Goal: Information Seeking & Learning: Learn about a topic

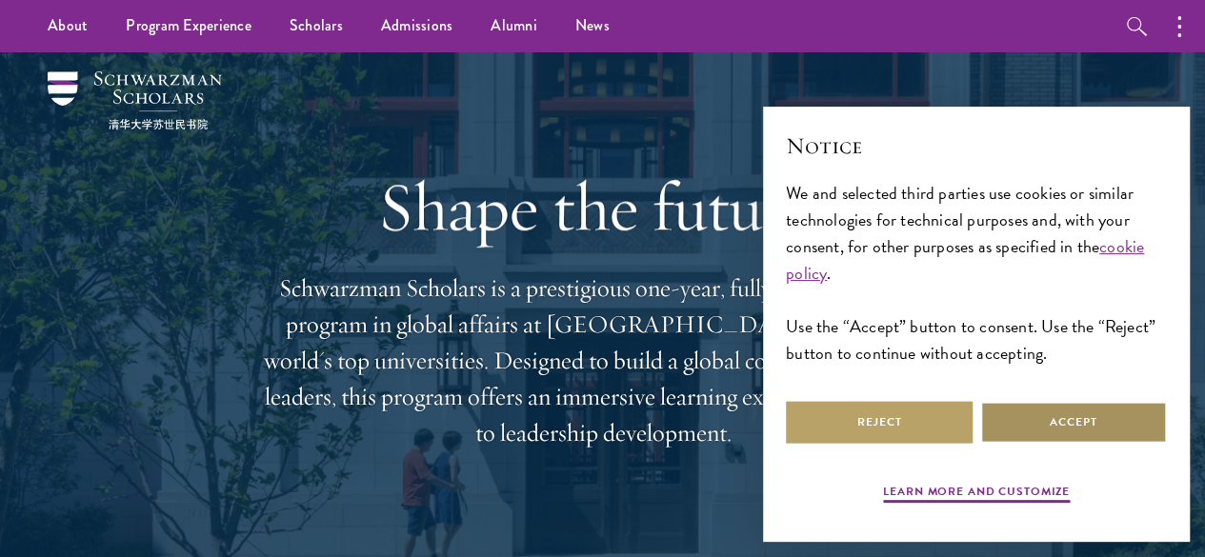
click at [1092, 410] on button "Accept" at bounding box center [1073, 422] width 187 height 43
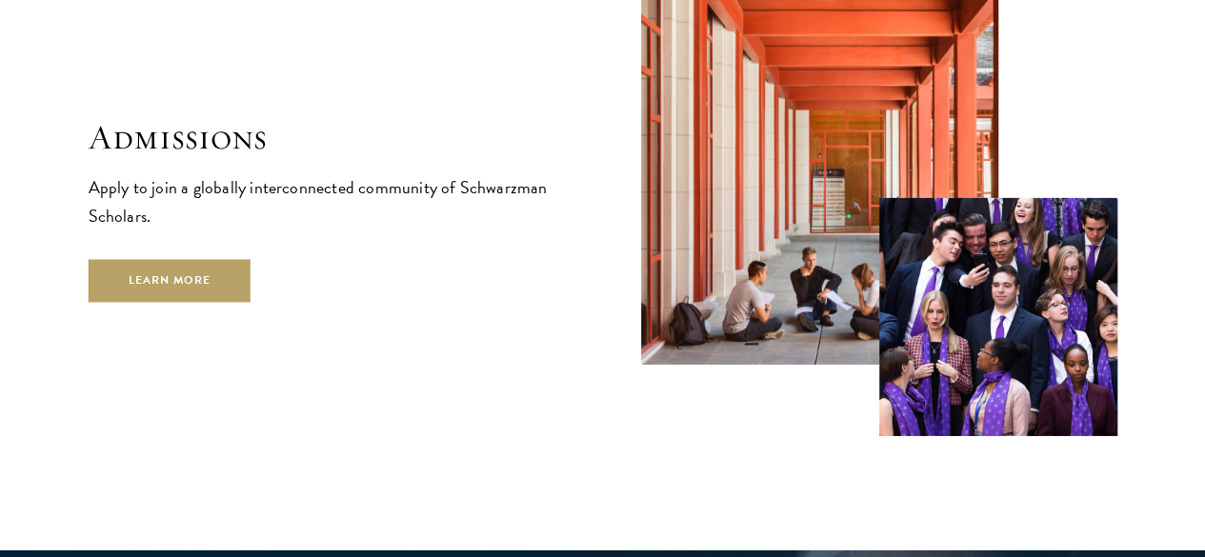
scroll to position [3060, 0]
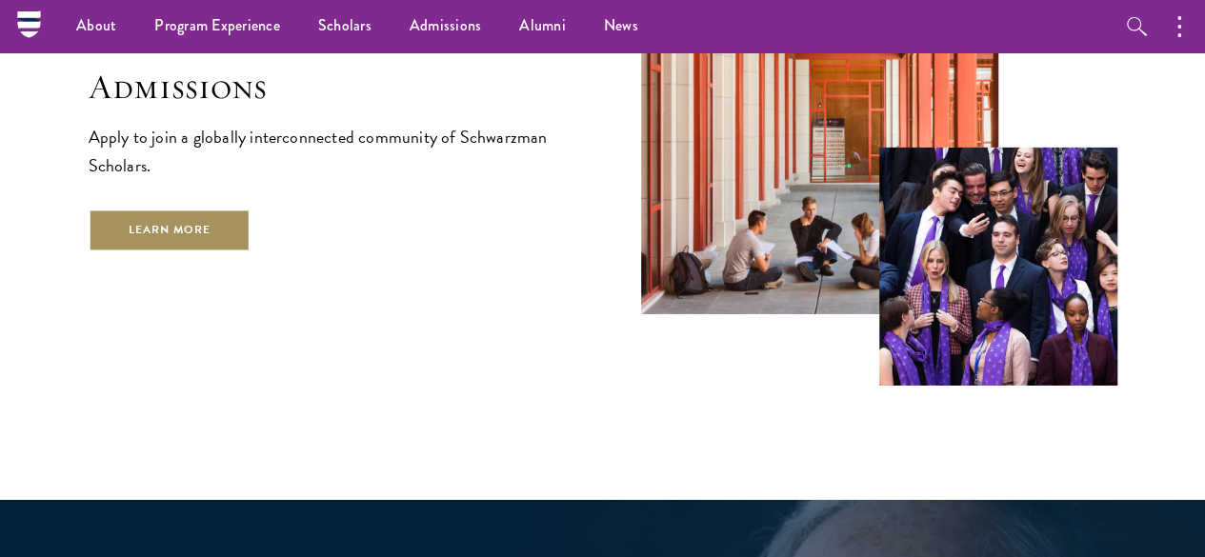
click at [251, 243] on link "Learn More" at bounding box center [170, 230] width 163 height 43
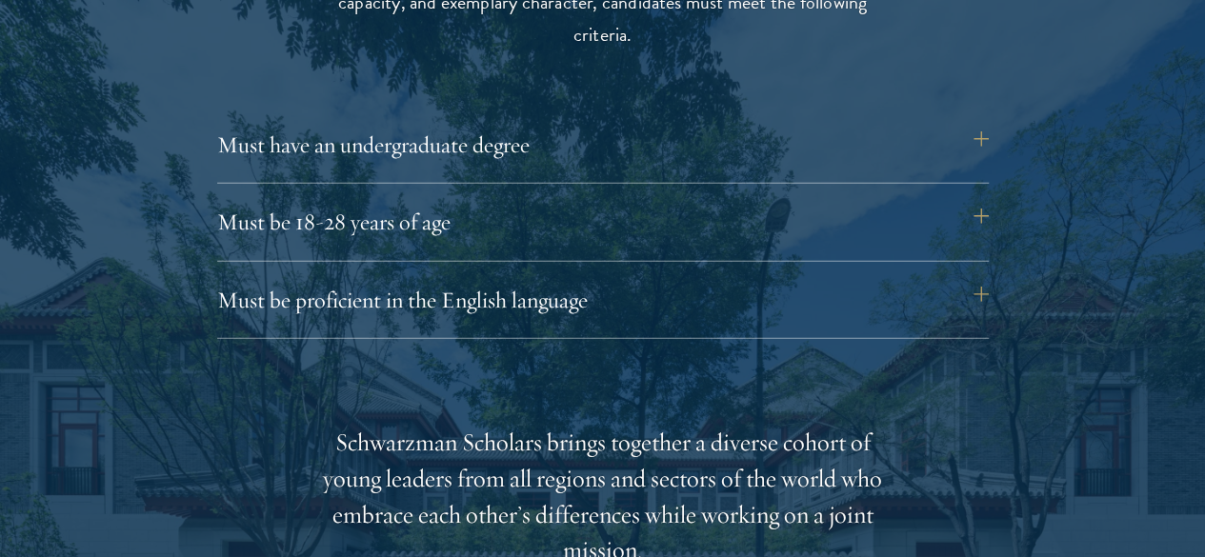
scroll to position [2616, 0]
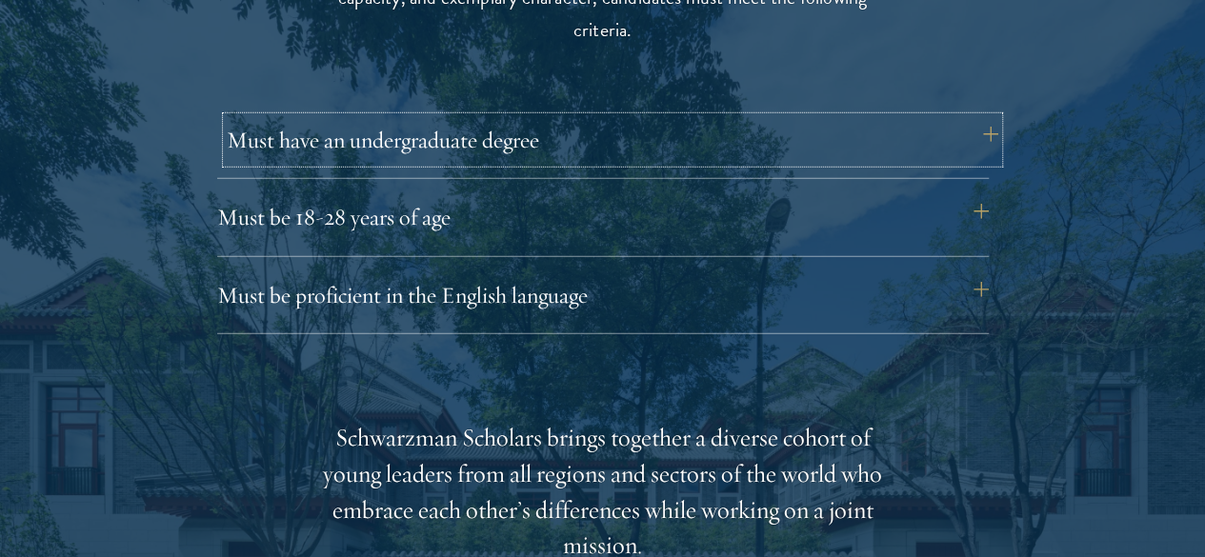
click at [411, 120] on button "Must have an undergraduate degree" at bounding box center [612, 140] width 771 height 46
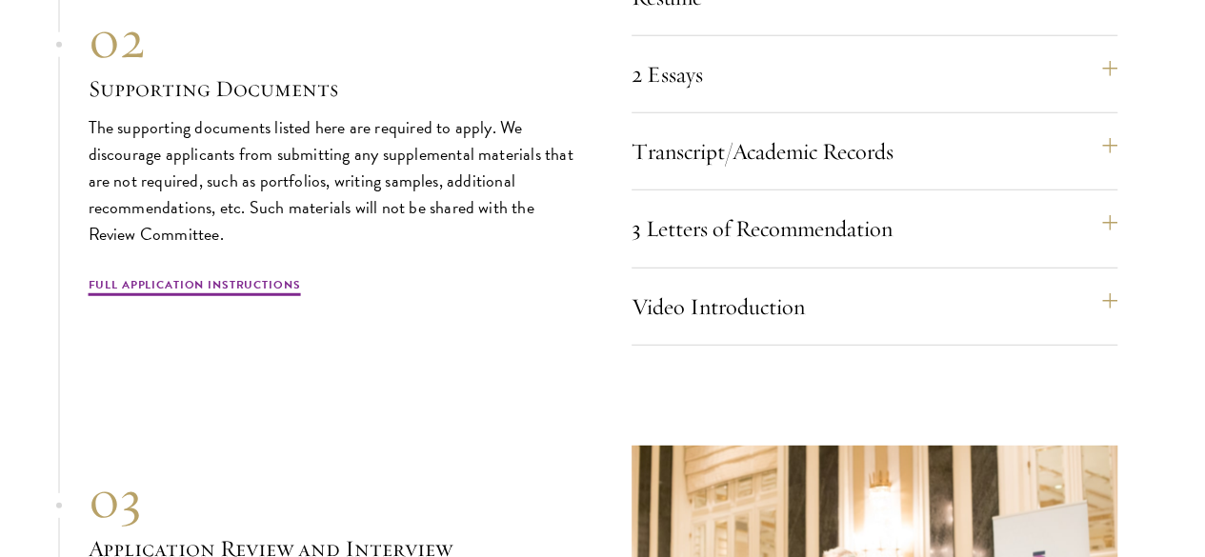
scroll to position [6128, 0]
click at [701, 250] on button "3 Letters of Recommendation" at bounding box center [884, 228] width 486 height 46
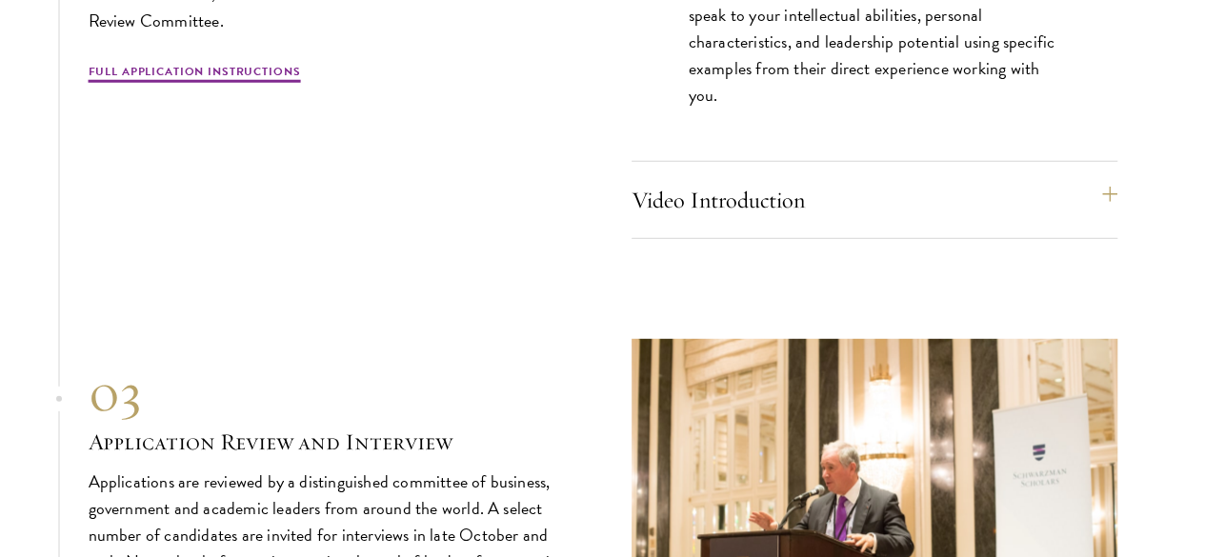
scroll to position [6182, 0]
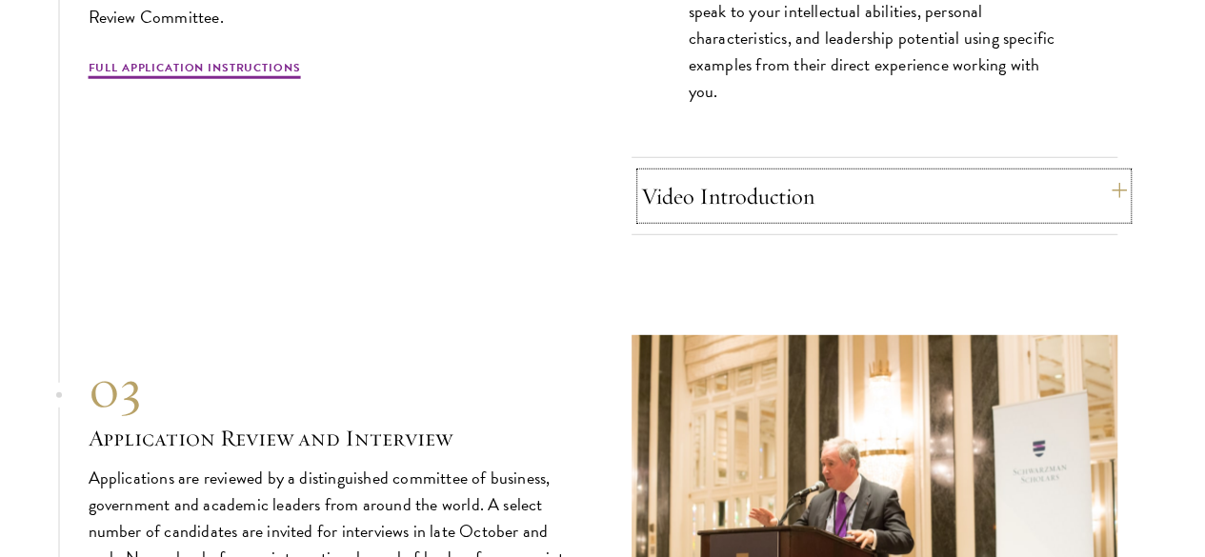
click at [779, 219] on button "Video Introduction" at bounding box center [884, 196] width 486 height 46
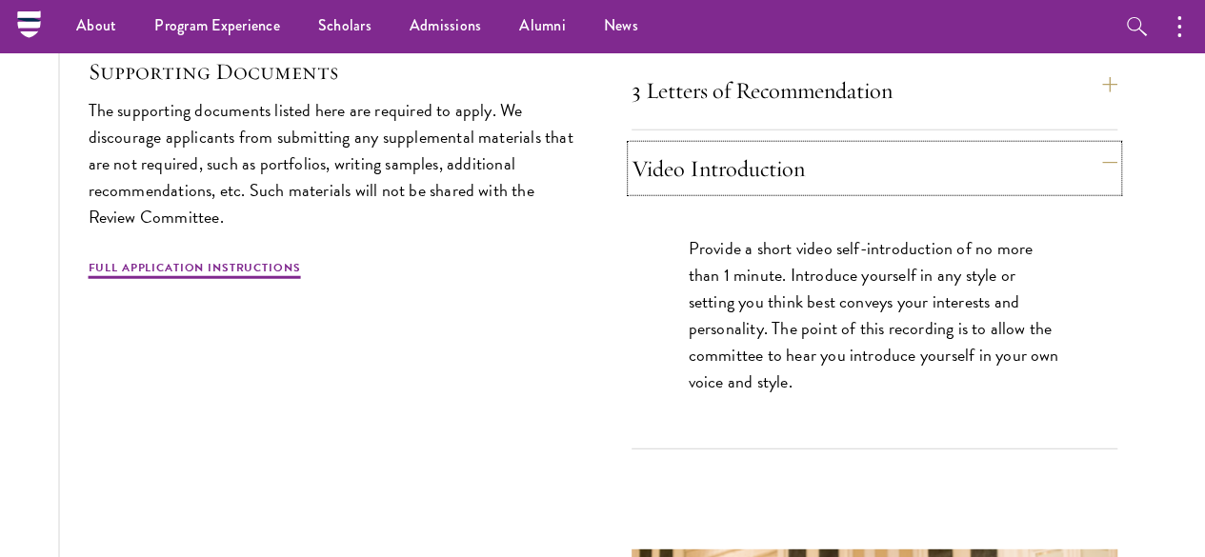
scroll to position [5992, 0]
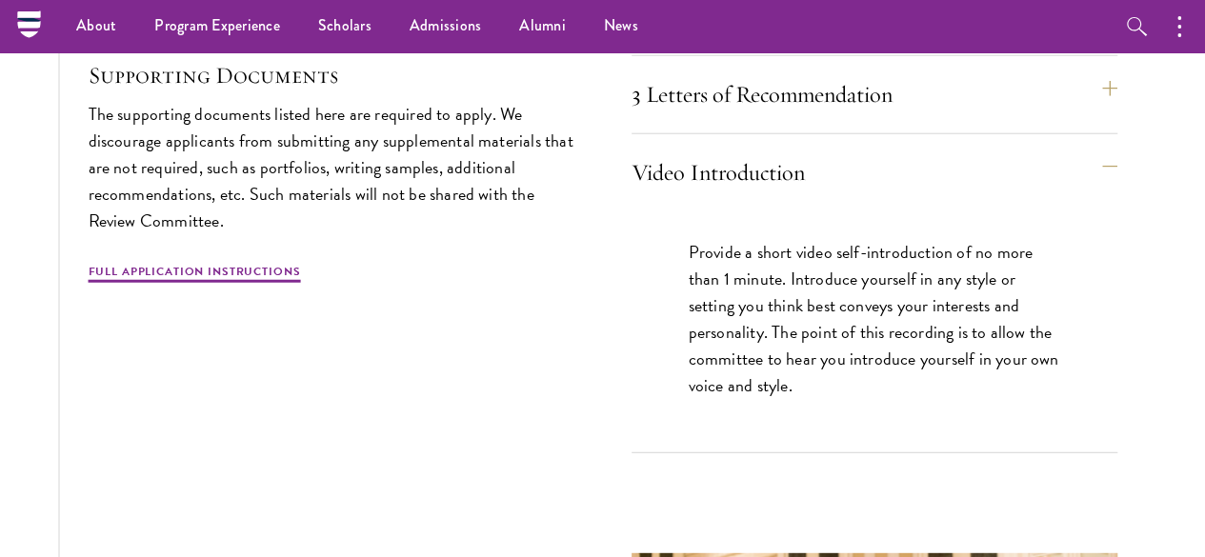
click at [767, 300] on div "Video Introduction Provide a short video self-introduction of no more than 1 mi…" at bounding box center [874, 302] width 486 height 304
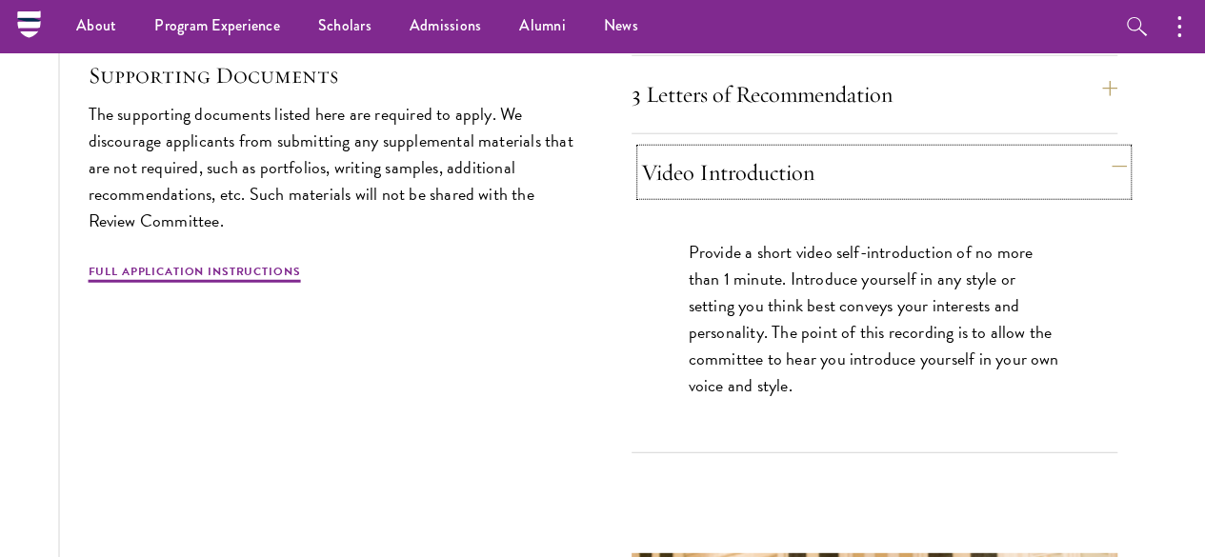
click at [783, 195] on button "Video Introduction" at bounding box center [884, 173] width 486 height 46
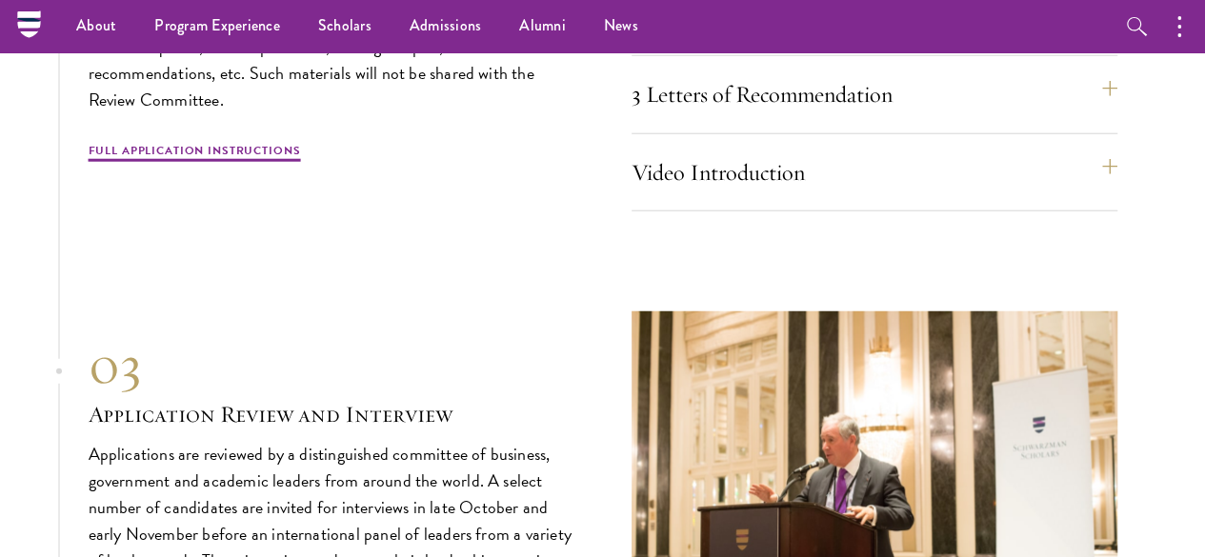
click at [768, 40] on button "Transcript/Academic Records" at bounding box center [884, 17] width 486 height 46
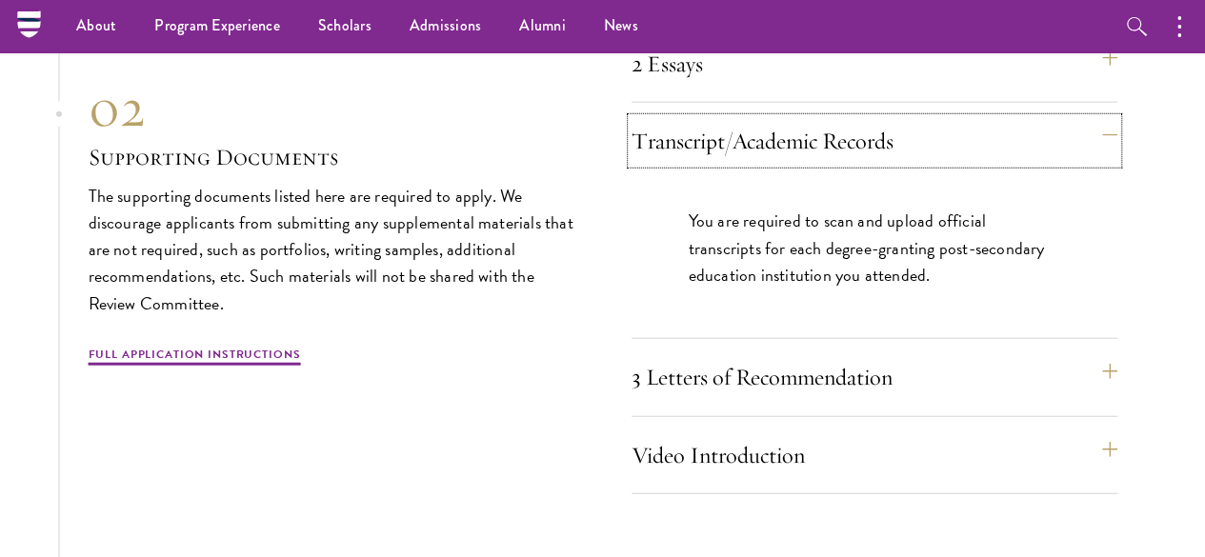
scroll to position [5867, 0]
click at [733, 104] on div "2 Essays The two required essays are a Leadership Essay (750 words) and a State…" at bounding box center [874, 73] width 486 height 62
click at [748, 88] on button "2 Essays" at bounding box center [884, 65] width 486 height 46
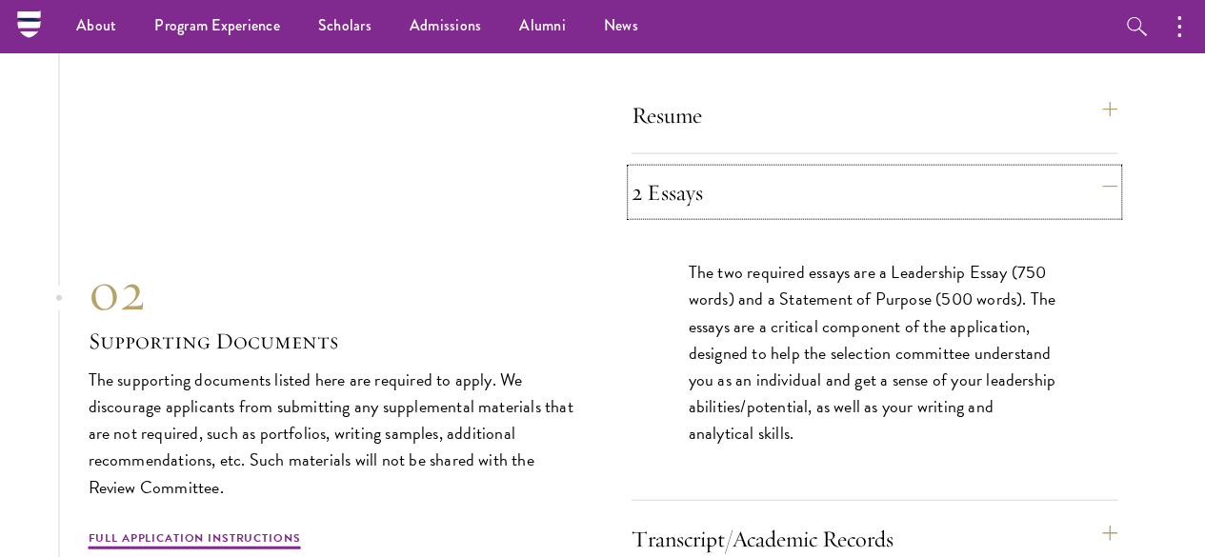
scroll to position [5732, 0]
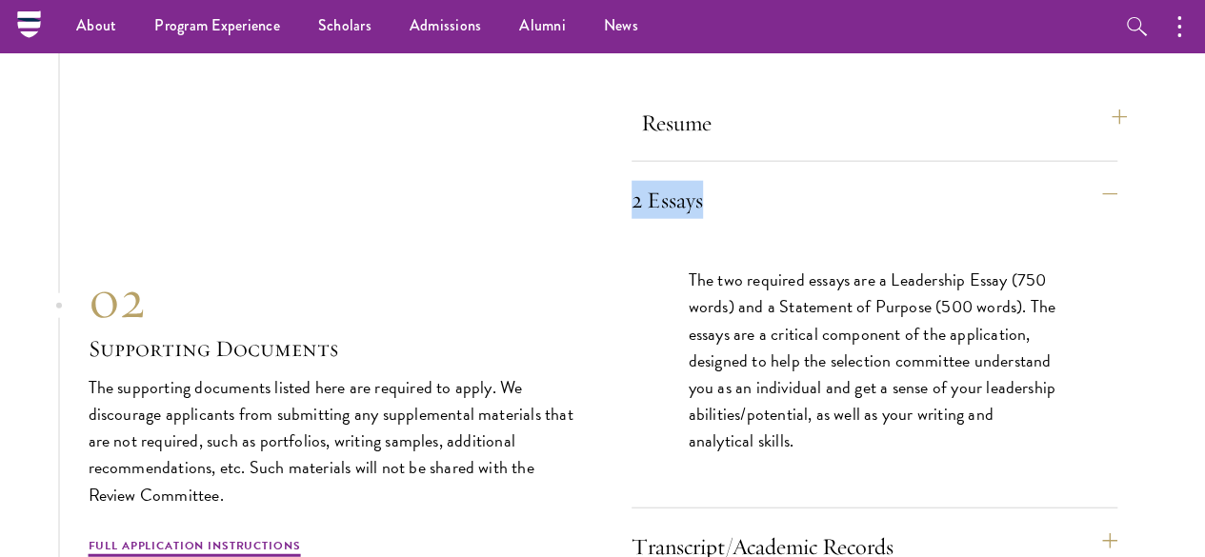
drag, startPoint x: 768, startPoint y: 300, endPoint x: 749, endPoint y: 272, distance: 33.0
click at [749, 272] on div "Resume A current version of your resume or CV (maximum 2 pages). 2 Essays The t…" at bounding box center [874, 420] width 486 height 640
click at [749, 146] on button "Resume" at bounding box center [884, 123] width 486 height 46
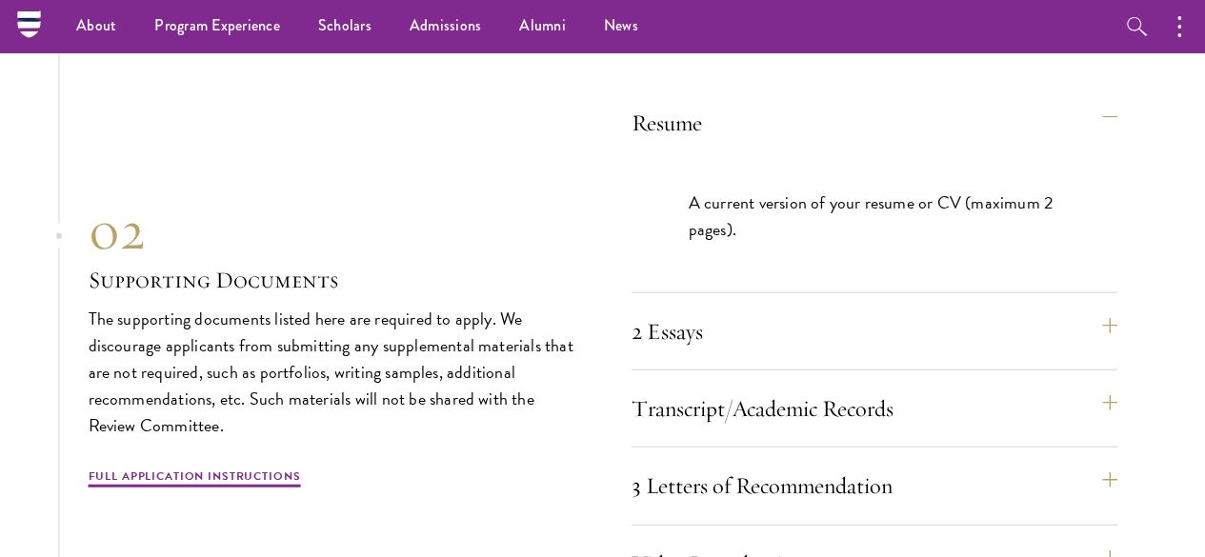
click at [550, 281] on div "Resume A current version of your resume or CV (maximum 2 pages). 2 Essays The t…" at bounding box center [603, 343] width 1028 height 517
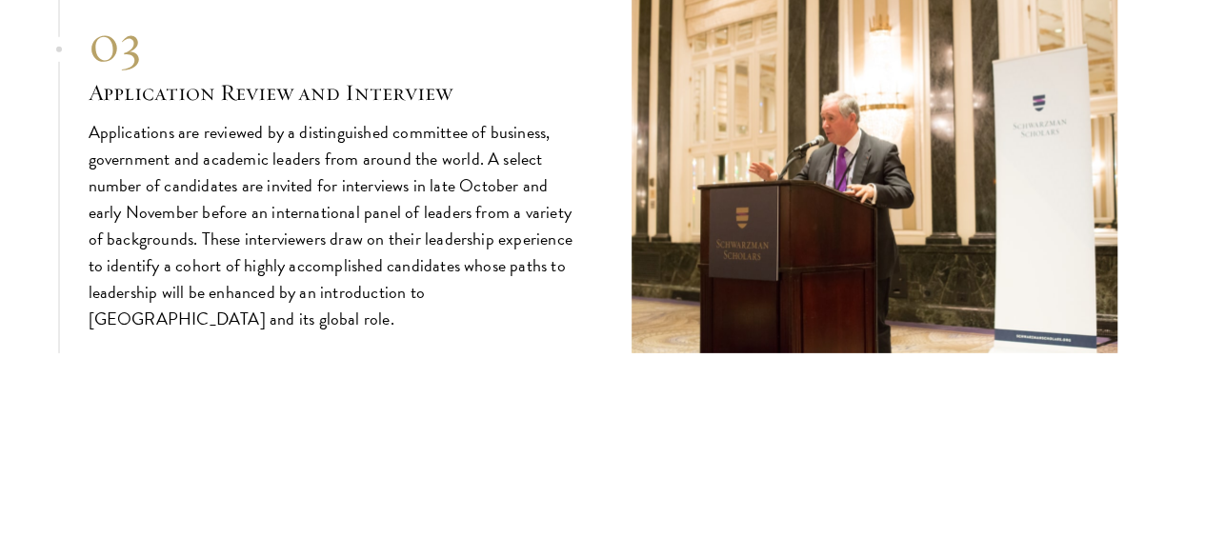
scroll to position [6474, 0]
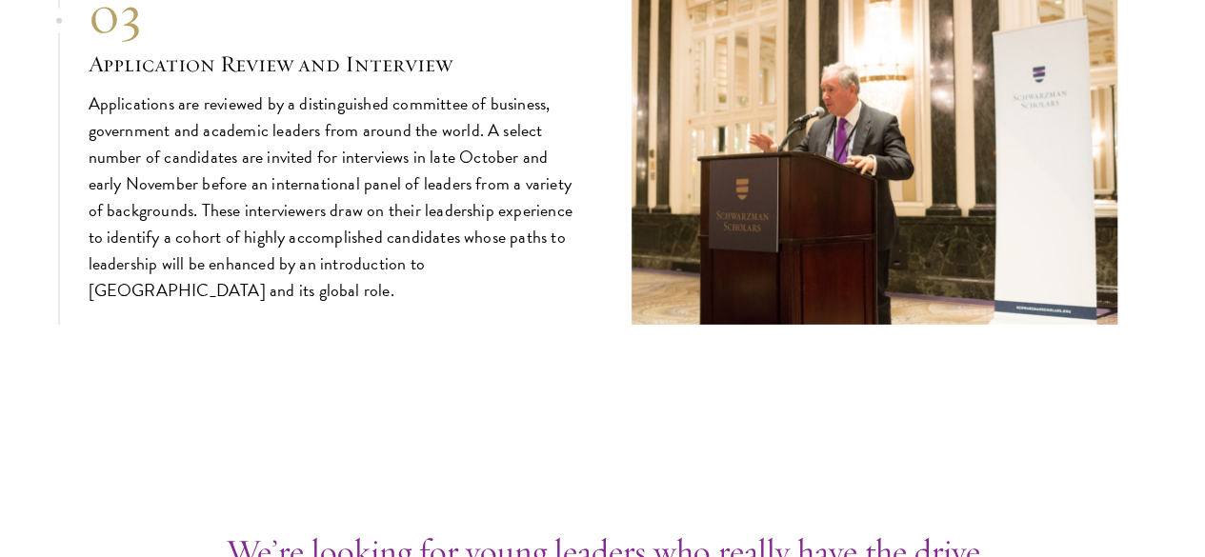
click at [438, 80] on h3 "Application Review and Interview" at bounding box center [332, 64] width 486 height 32
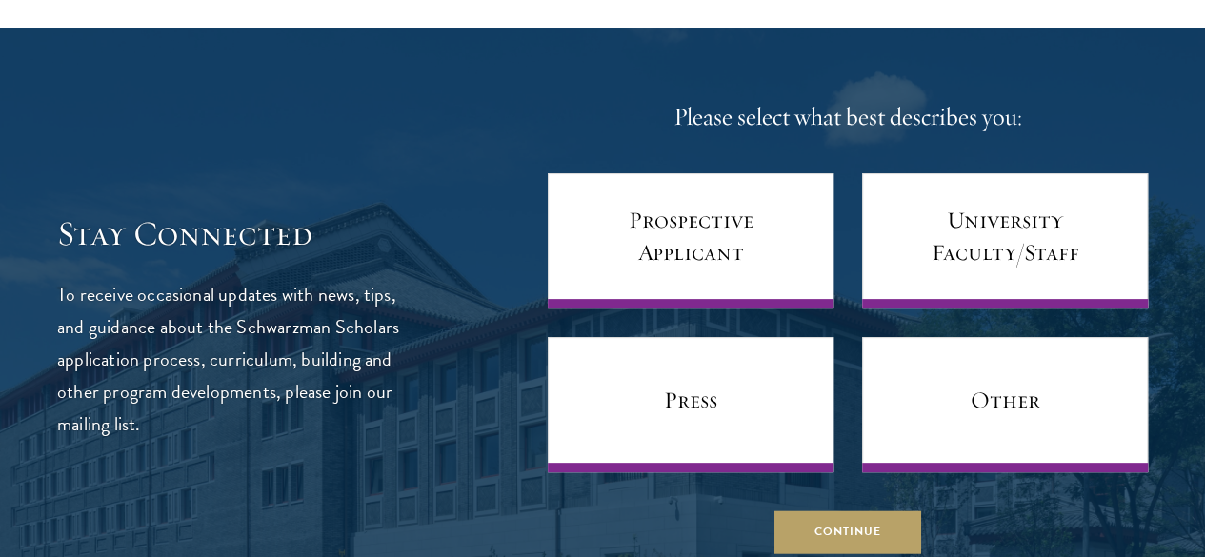
scroll to position [7507, 0]
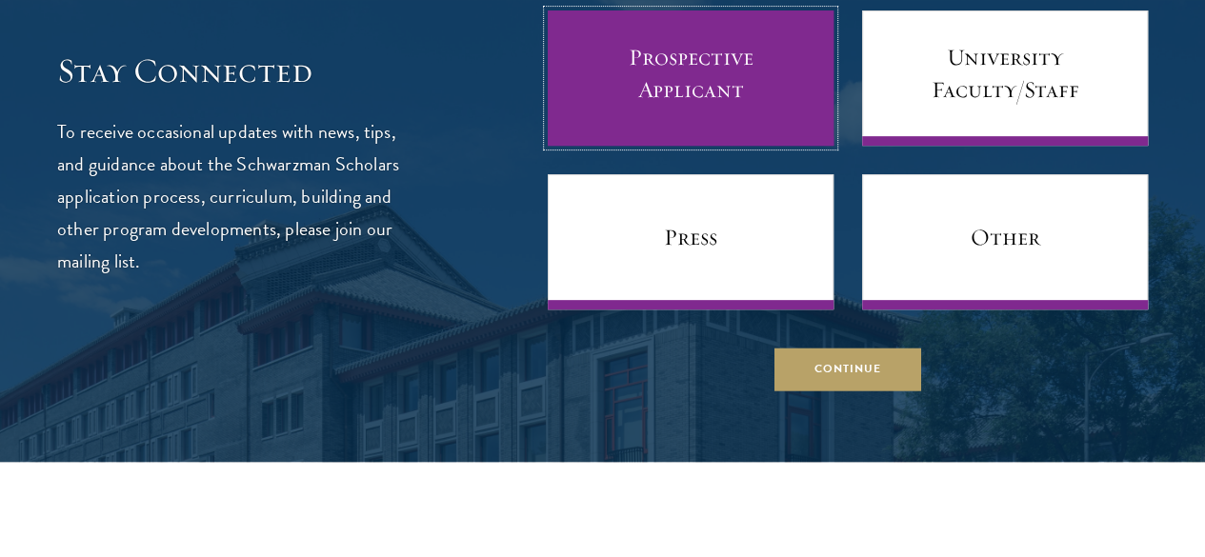
click at [674, 146] on link "Prospective Applicant" at bounding box center [691, 77] width 286 height 135
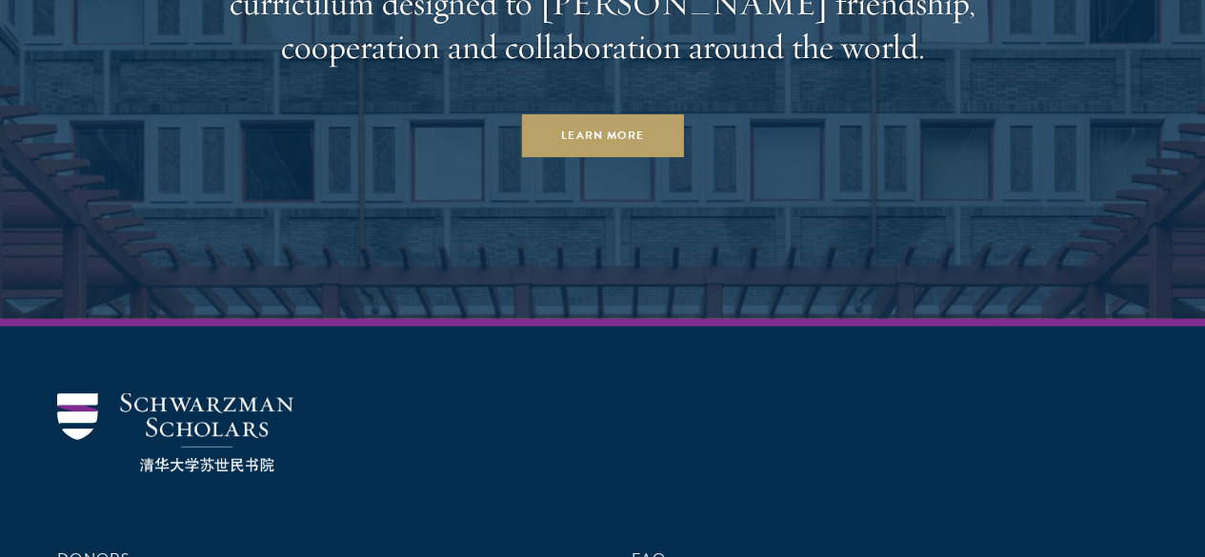
scroll to position [9553, 0]
